Goal: Navigation & Orientation: Find specific page/section

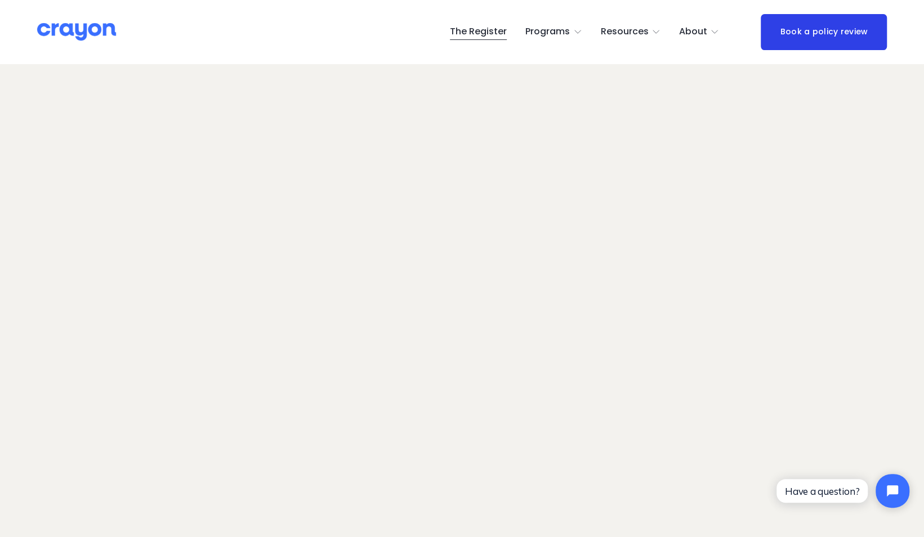
click at [95, 38] on img at bounding box center [76, 32] width 79 height 20
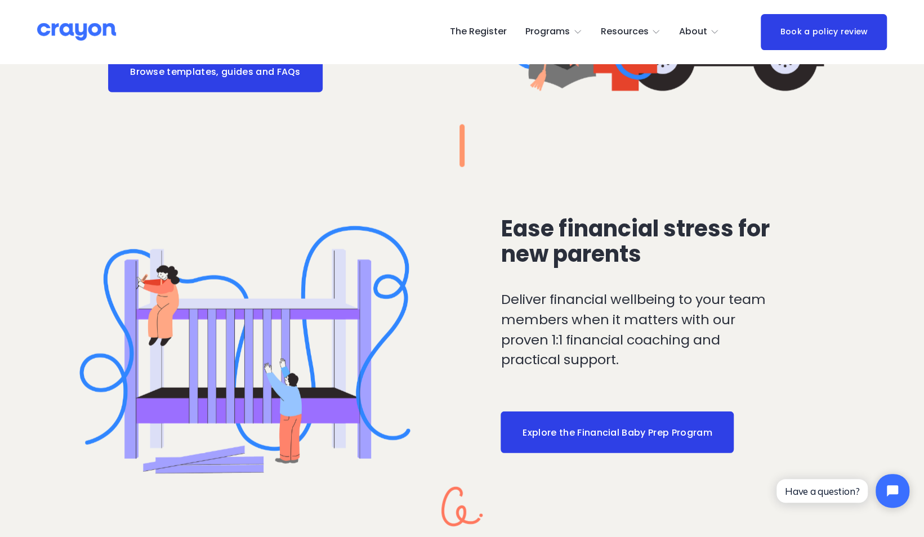
scroll to position [1684, 0]
click at [486, 37] on link "The Register" at bounding box center [478, 32] width 57 height 18
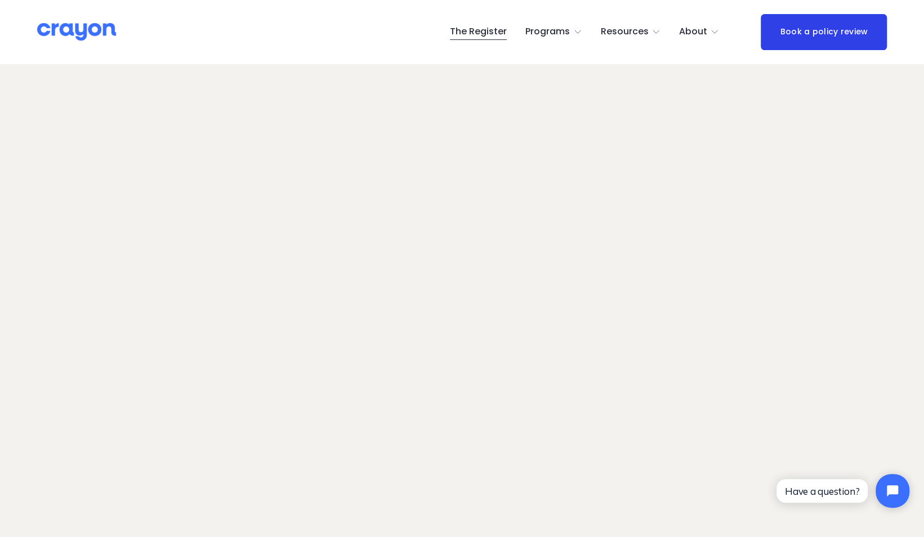
click at [570, 32] on span "Programs" at bounding box center [547, 32] width 44 height 16
click at [0, 0] on span "About Us" at bounding box center [0, 0] width 0 height 0
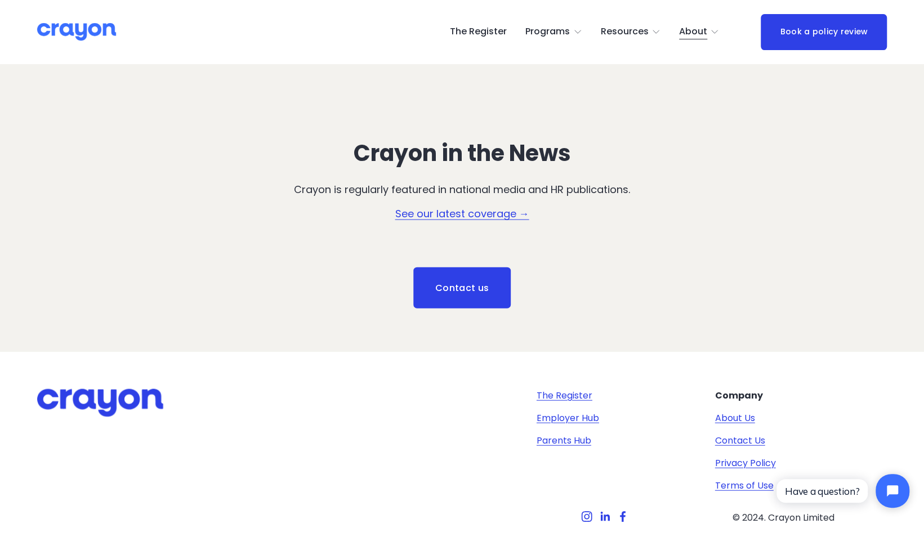
scroll to position [1555, 0]
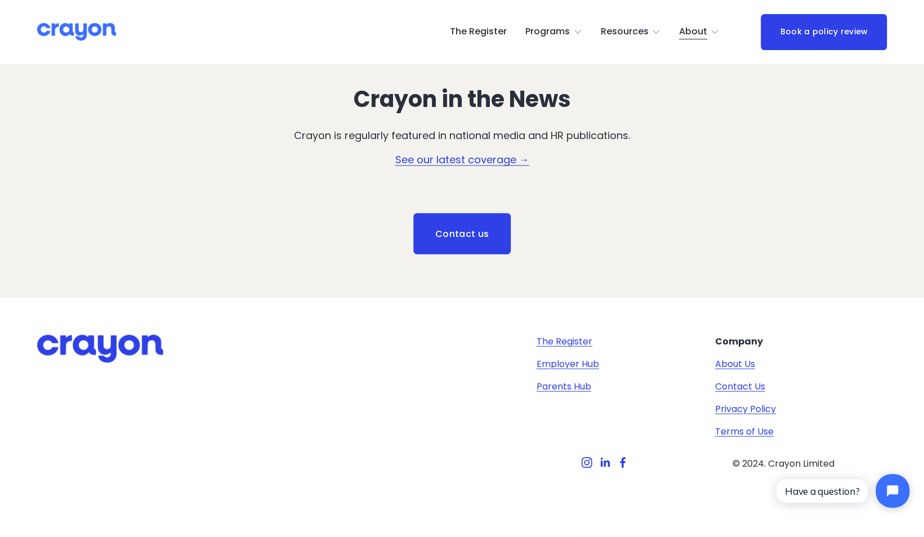
click at [735, 364] on link "About Us" at bounding box center [735, 364] width 40 height 14
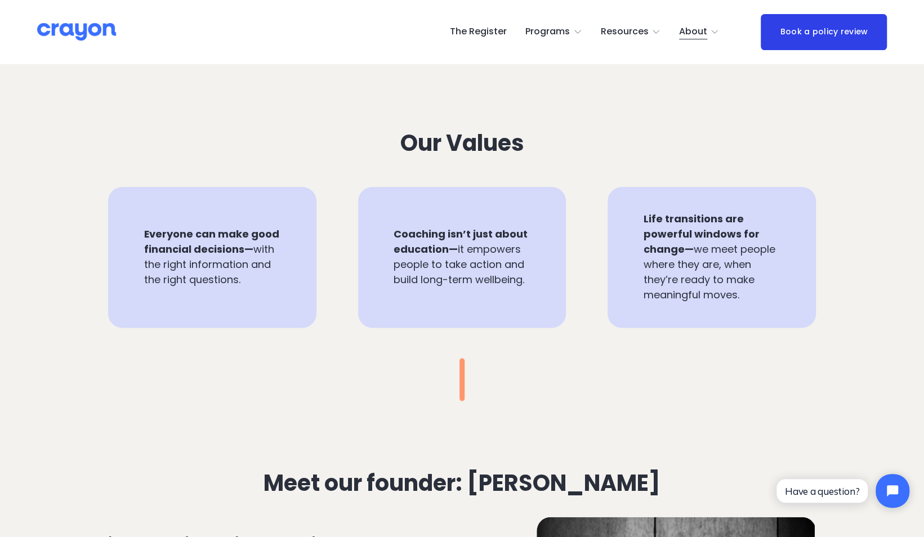
scroll to position [901, 0]
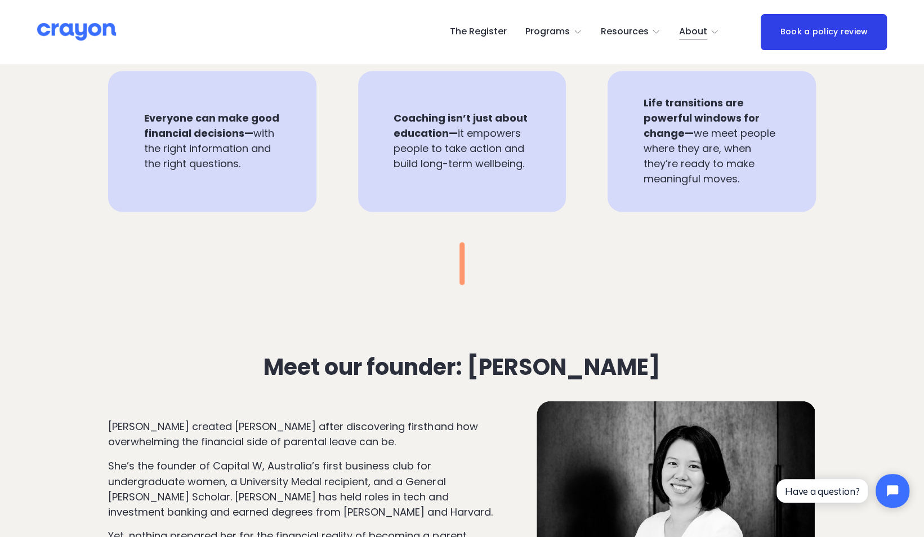
click at [476, 33] on link "The Register" at bounding box center [478, 32] width 57 height 18
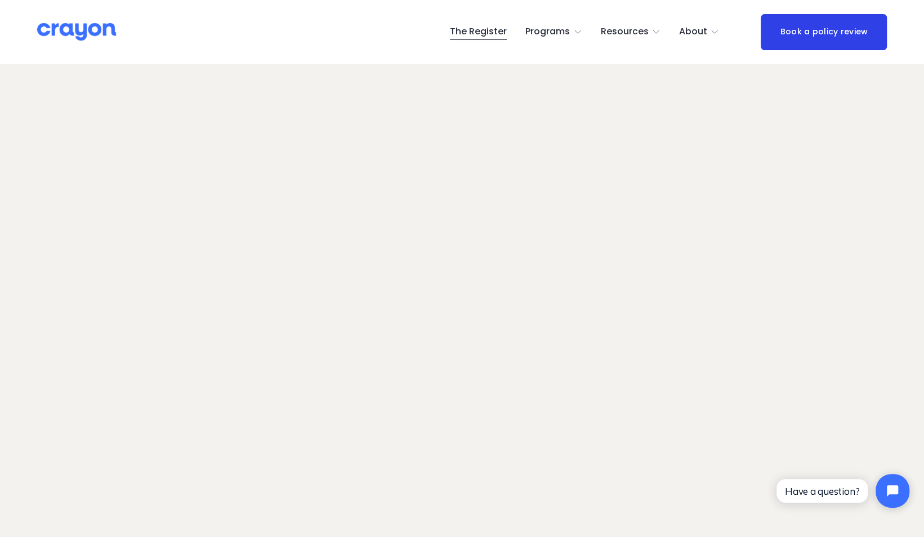
scroll to position [65, 0]
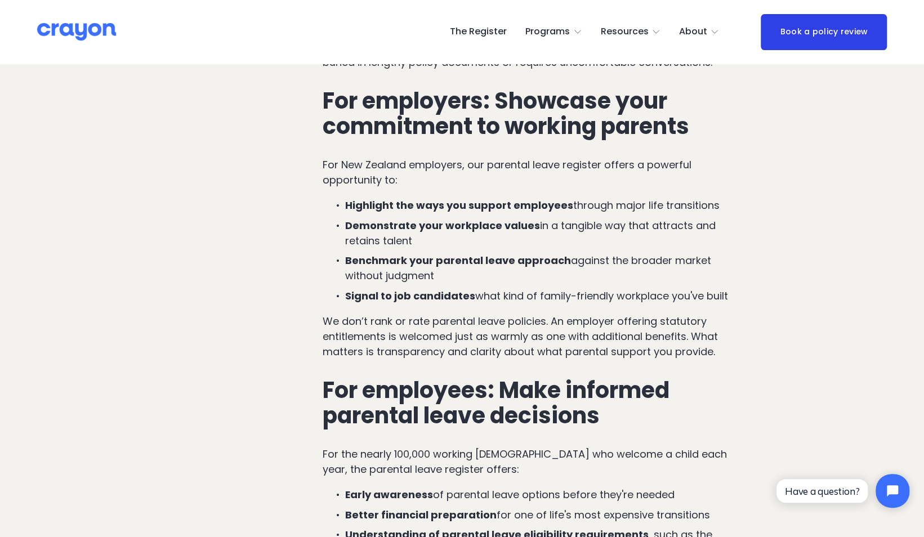
scroll to position [563, 0]
